Goal: Navigation & Orientation: Find specific page/section

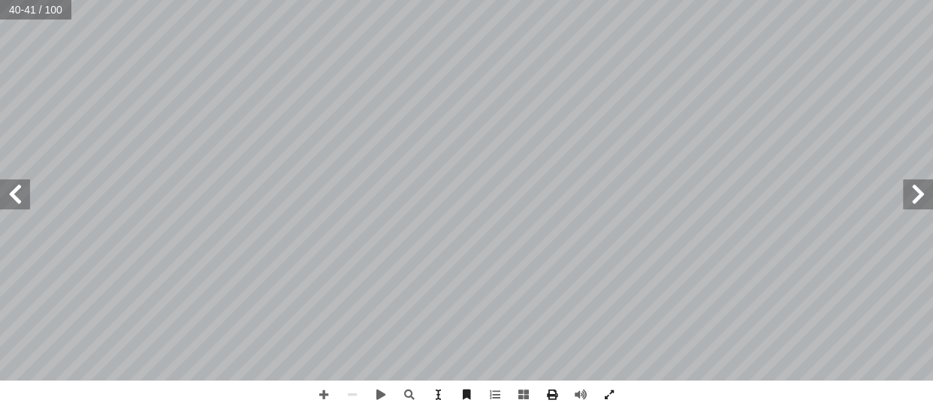
click at [913, 194] on span at bounding box center [918, 195] width 30 height 30
click at [22, 195] on span at bounding box center [15, 195] width 30 height 30
click at [11, 196] on span at bounding box center [15, 195] width 30 height 30
click at [910, 201] on span at bounding box center [918, 195] width 30 height 30
click at [17, 198] on span at bounding box center [15, 195] width 30 height 30
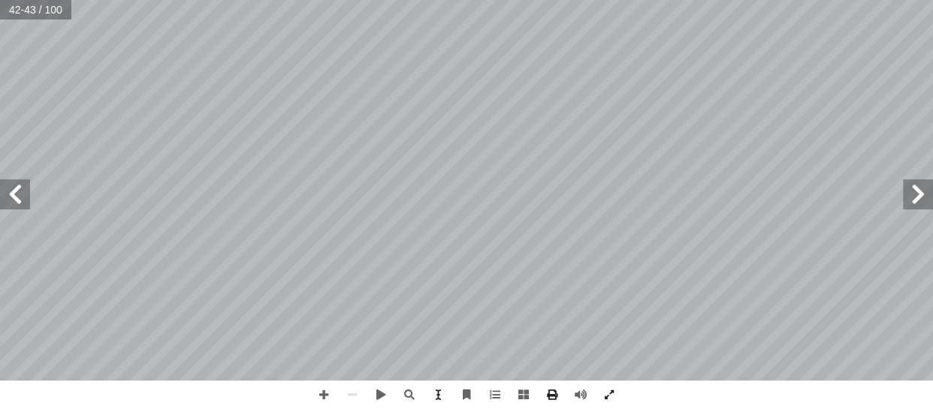
click at [925, 202] on span at bounding box center [918, 195] width 30 height 30
click at [911, 200] on span at bounding box center [918, 195] width 30 height 30
click at [18, 195] on span at bounding box center [15, 195] width 30 height 30
click at [921, 203] on span at bounding box center [918, 195] width 30 height 30
